Goal: Navigation & Orientation: Find specific page/section

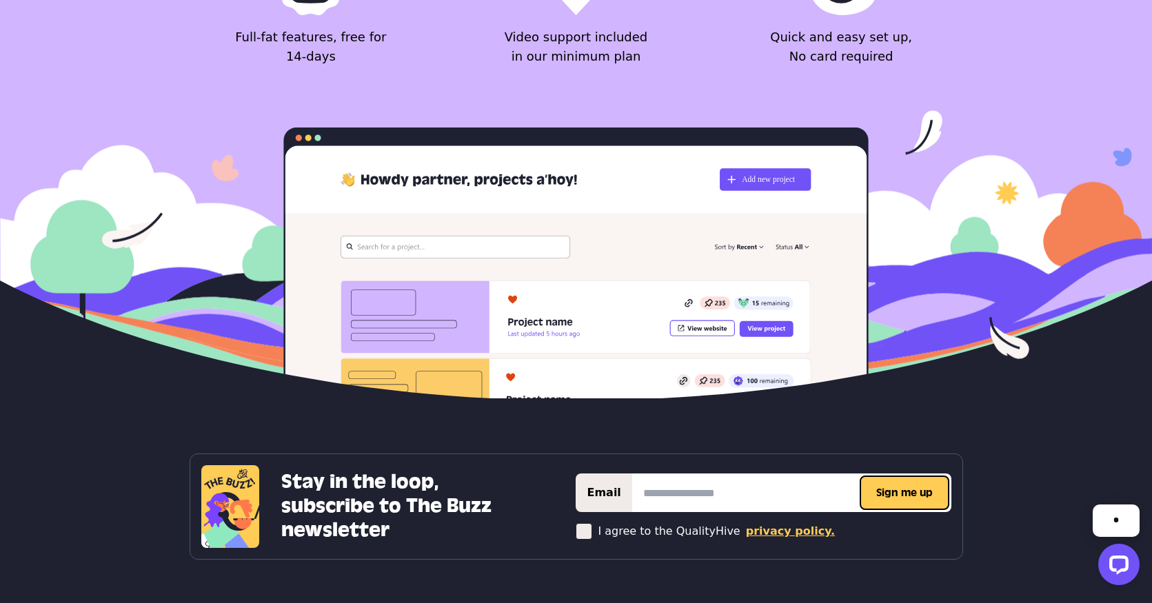
scroll to position [5661, 0]
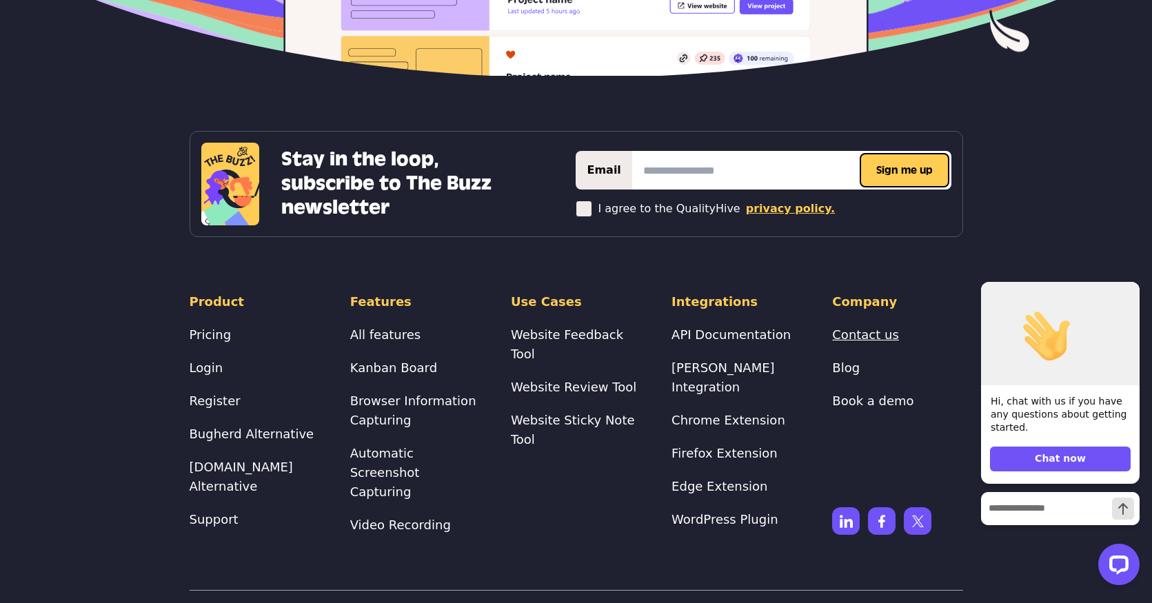
click at [856, 327] on link "Contact us" at bounding box center [865, 334] width 67 height 14
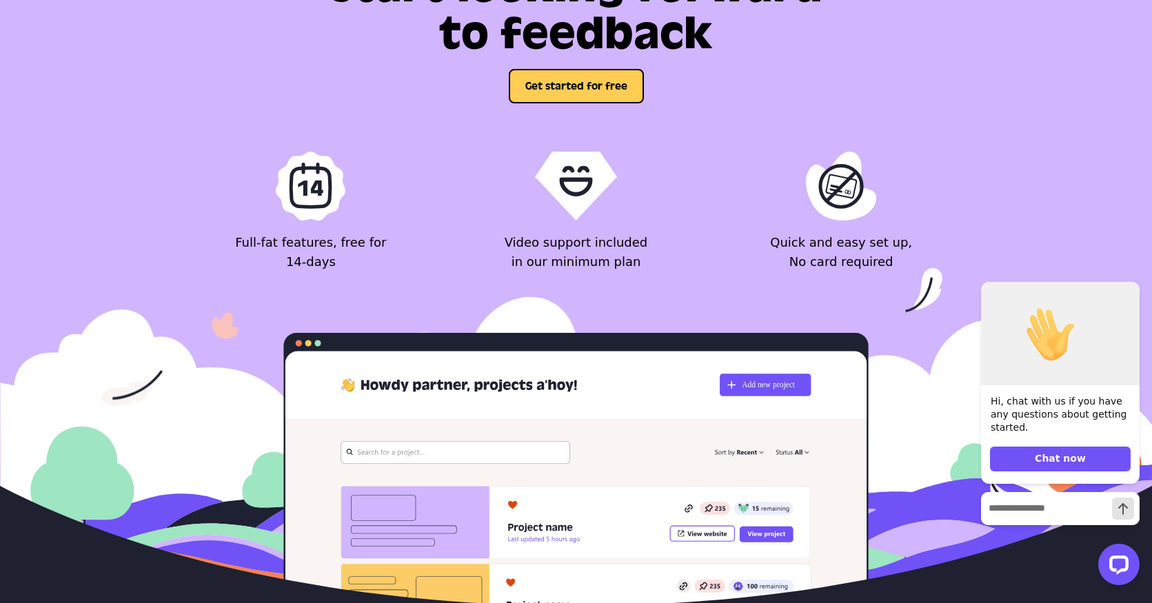
scroll to position [5661, 0]
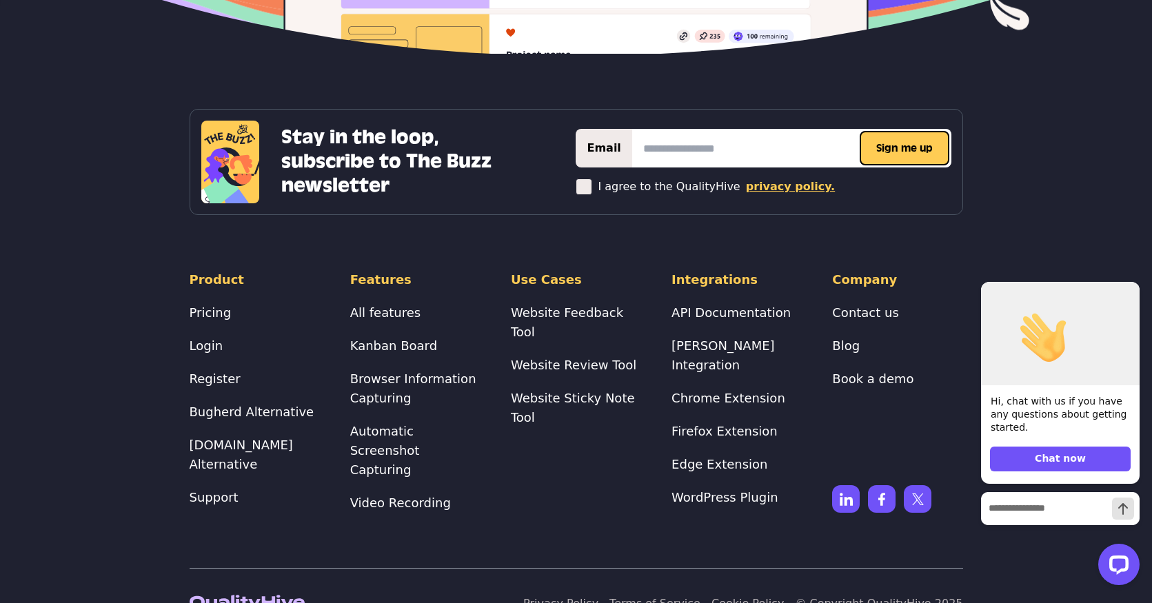
click at [598, 597] on link "Privacy Policy" at bounding box center [560, 603] width 75 height 13
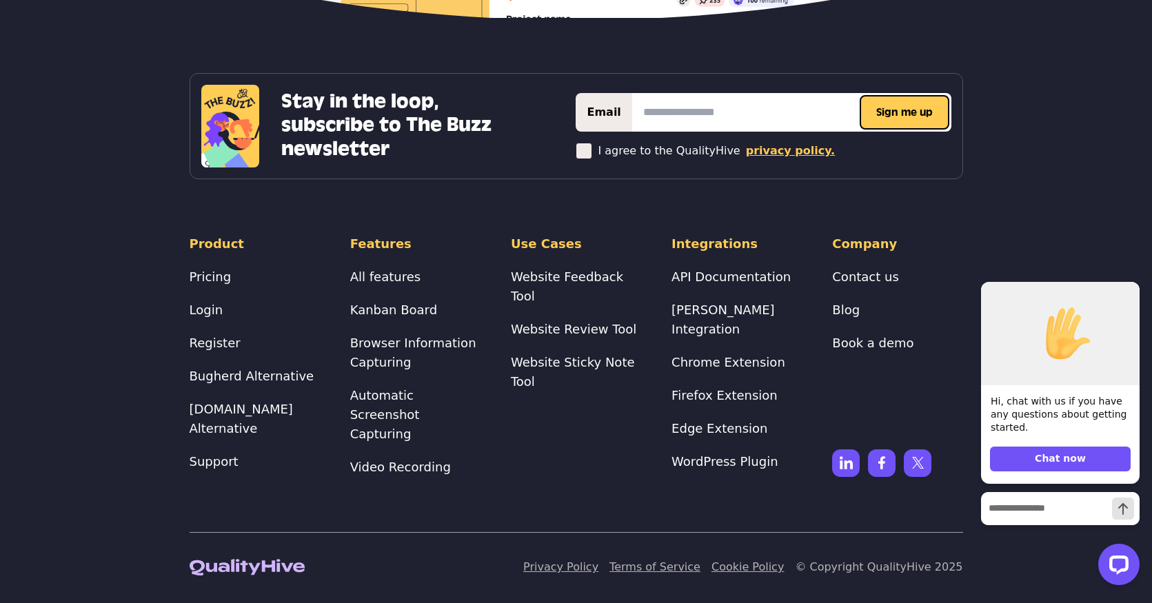
click at [665, 563] on link "Terms of Service" at bounding box center [654, 567] width 91 height 13
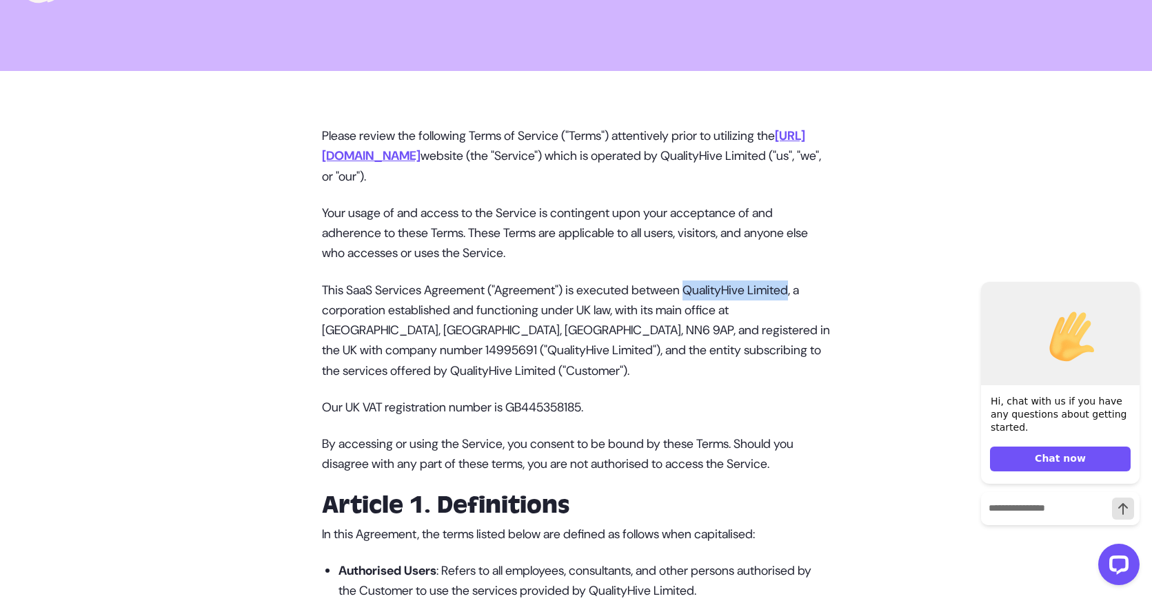
drag, startPoint x: 707, startPoint y: 285, endPoint x: 814, endPoint y: 286, distance: 107.6
click at [814, 286] on p "This SaaS Services Agreement ("Agreement") is executed between QualityHive Limi…" at bounding box center [576, 331] width 509 height 101
copy p "QualityHive Limited"
